Goal: Find specific page/section: Find specific page/section

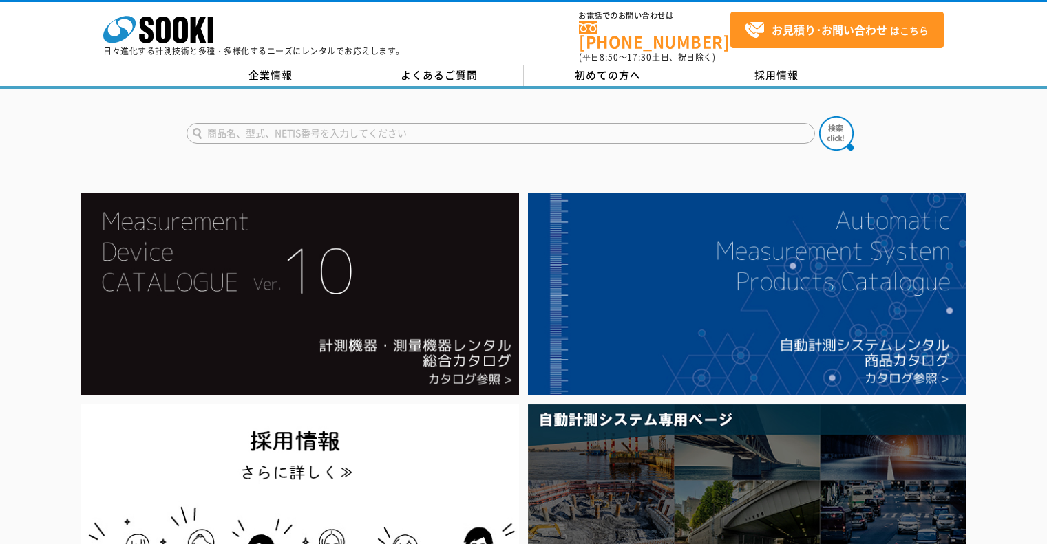
click at [347, 125] on input "text" at bounding box center [501, 133] width 628 height 21
type input "流量計"
click at [819, 116] on button at bounding box center [836, 133] width 34 height 34
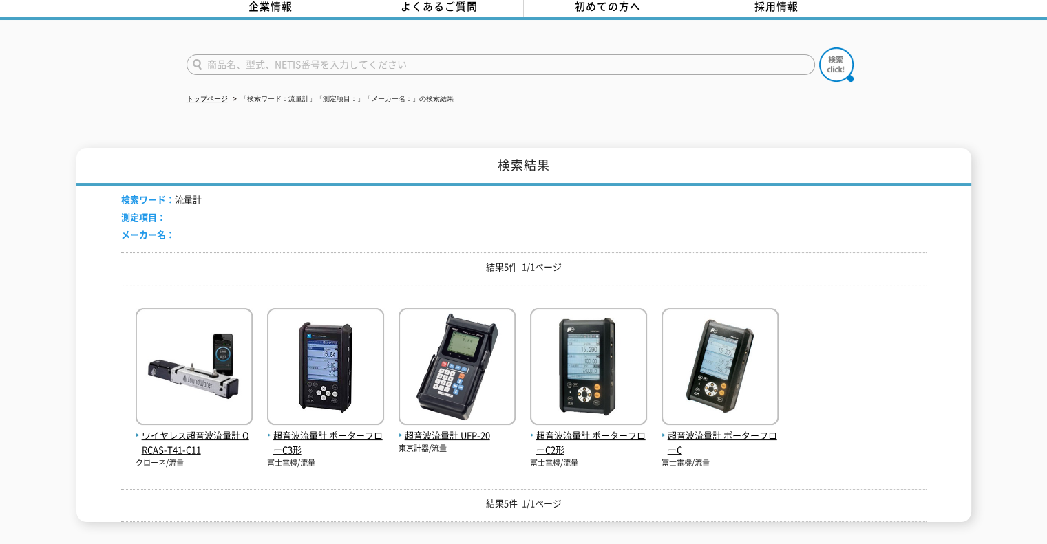
scroll to position [138, 0]
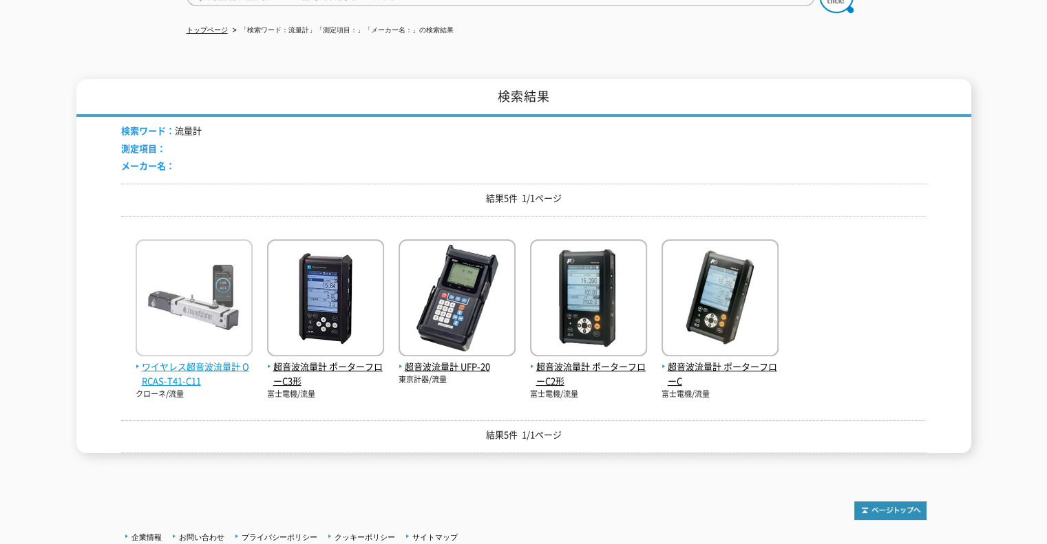
click at [231, 312] on img at bounding box center [194, 300] width 117 height 120
